Goal: Navigation & Orientation: Go to known website

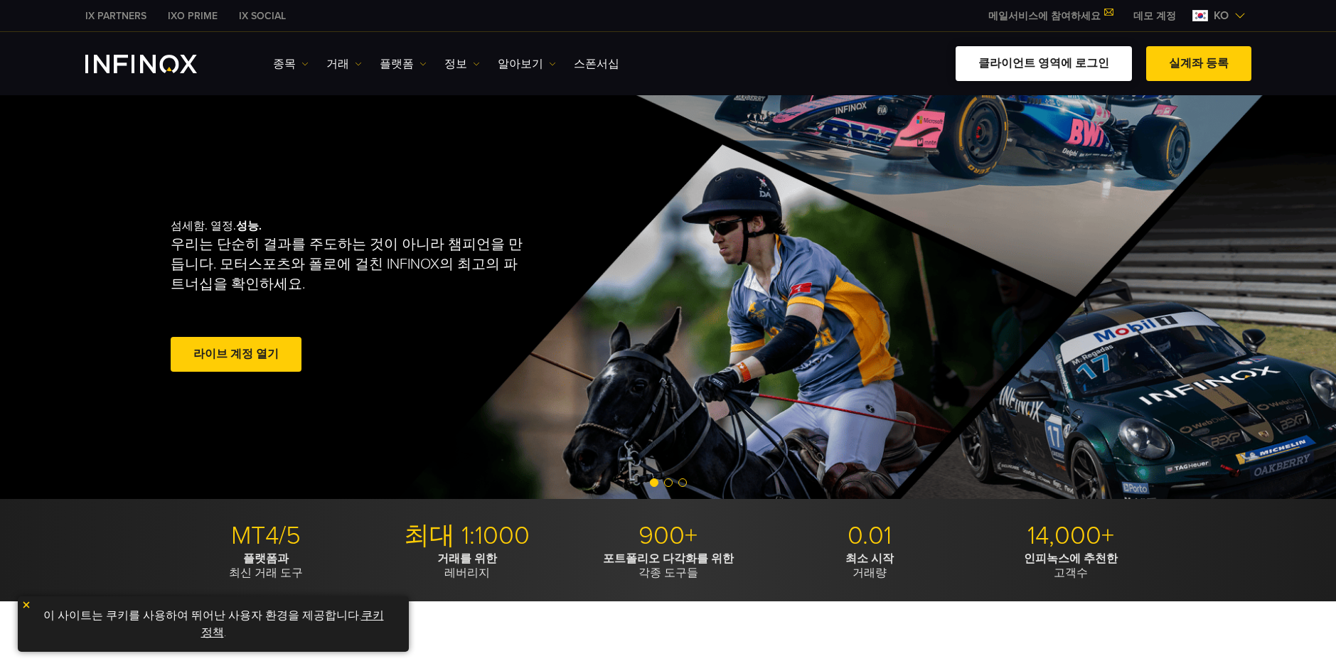
drag, startPoint x: 0, startPoint y: 0, endPoint x: 1091, endPoint y: 67, distance: 1092.9
click at [1091, 67] on link "클라이언트 영역에 로그인" at bounding box center [1044, 63] width 176 height 35
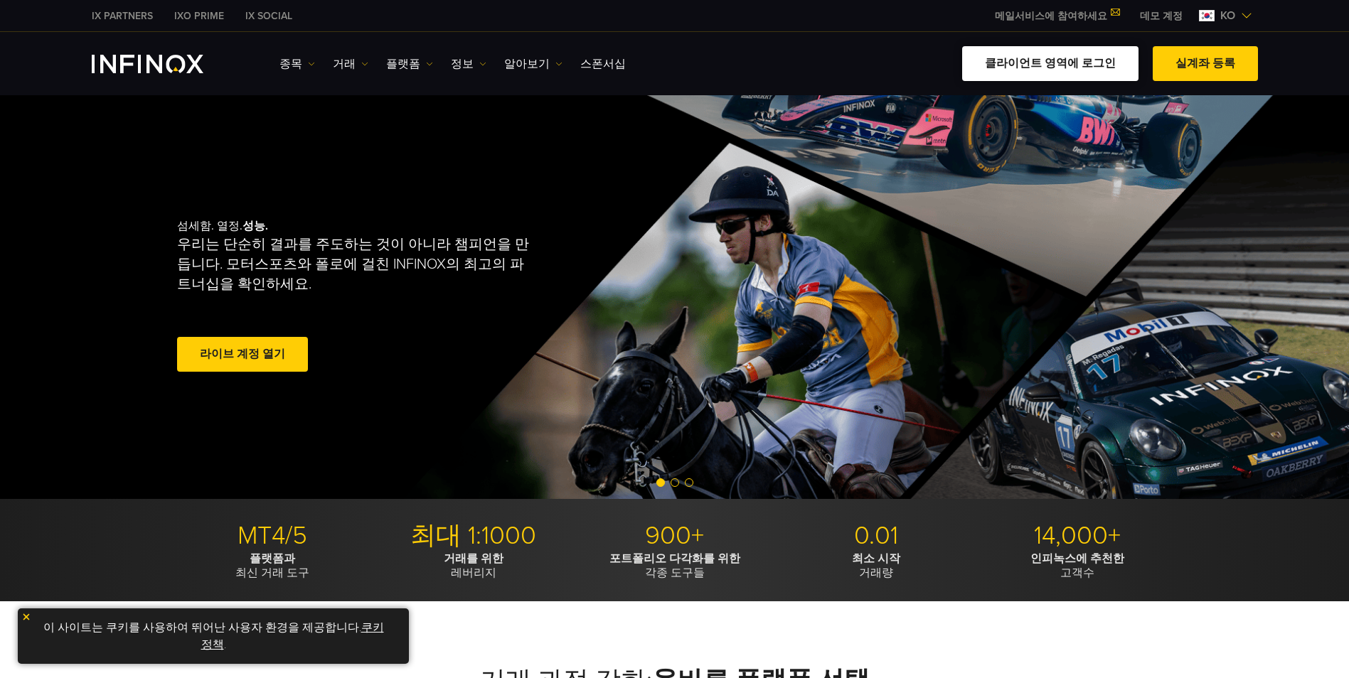
click at [1008, 62] on link "클라이언트 영역에 로그인" at bounding box center [1050, 63] width 176 height 35
